Goal: Transaction & Acquisition: Purchase product/service

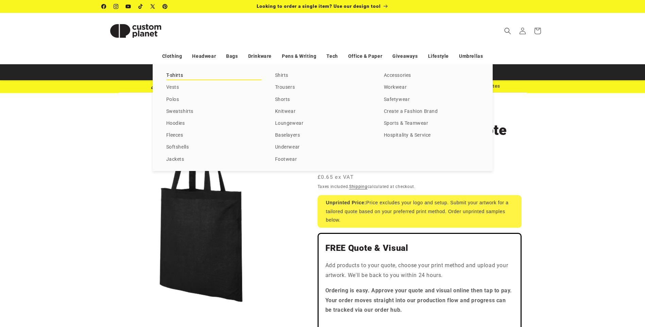
click at [175, 73] on link "T-shirts" at bounding box center [213, 75] width 95 height 9
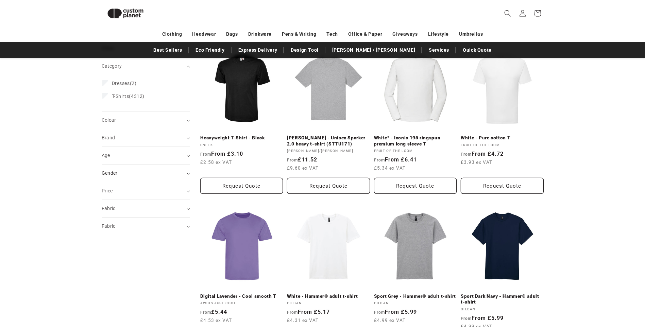
scroll to position [93, 0]
click at [188, 226] on icon "Fabric (0 selected)" at bounding box center [188, 227] width 3 height 2
click at [188, 209] on icon "Fabric (0 selected)" at bounding box center [188, 209] width 3 height 2
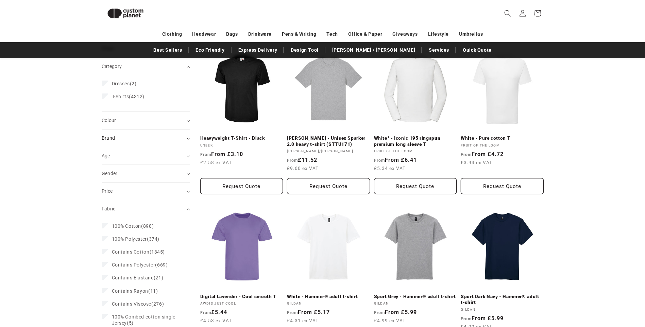
click at [187, 138] on icon "Brand (0 selected)" at bounding box center [188, 139] width 3 height 2
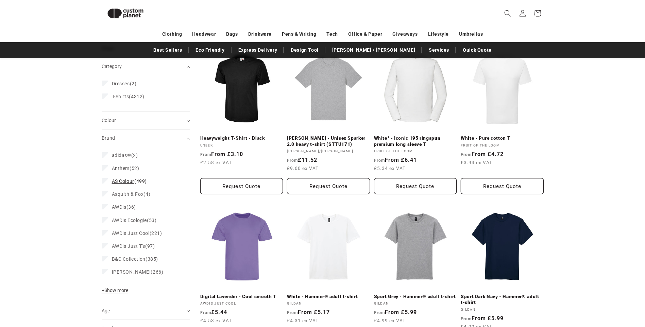
scroll to position [161, 0]
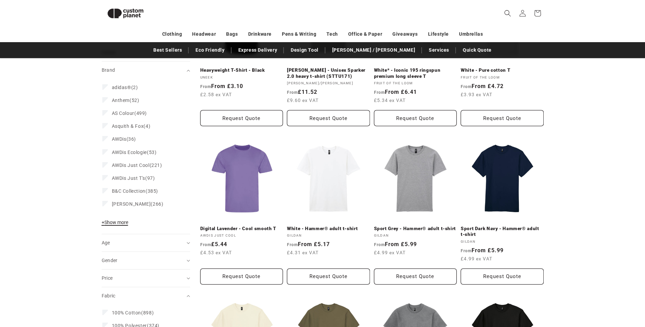
click at [119, 223] on span "+ Show more" at bounding box center [115, 222] width 27 height 5
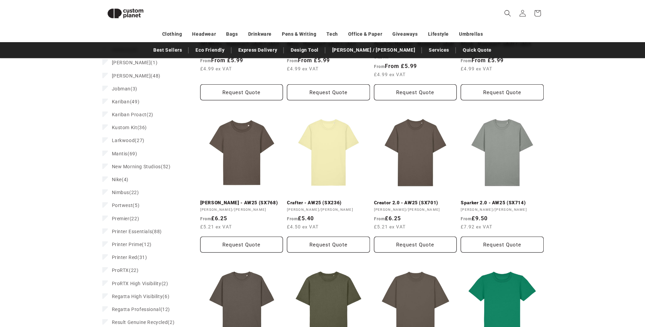
scroll to position [501, 0]
